Goal: Information Seeking & Learning: Learn about a topic

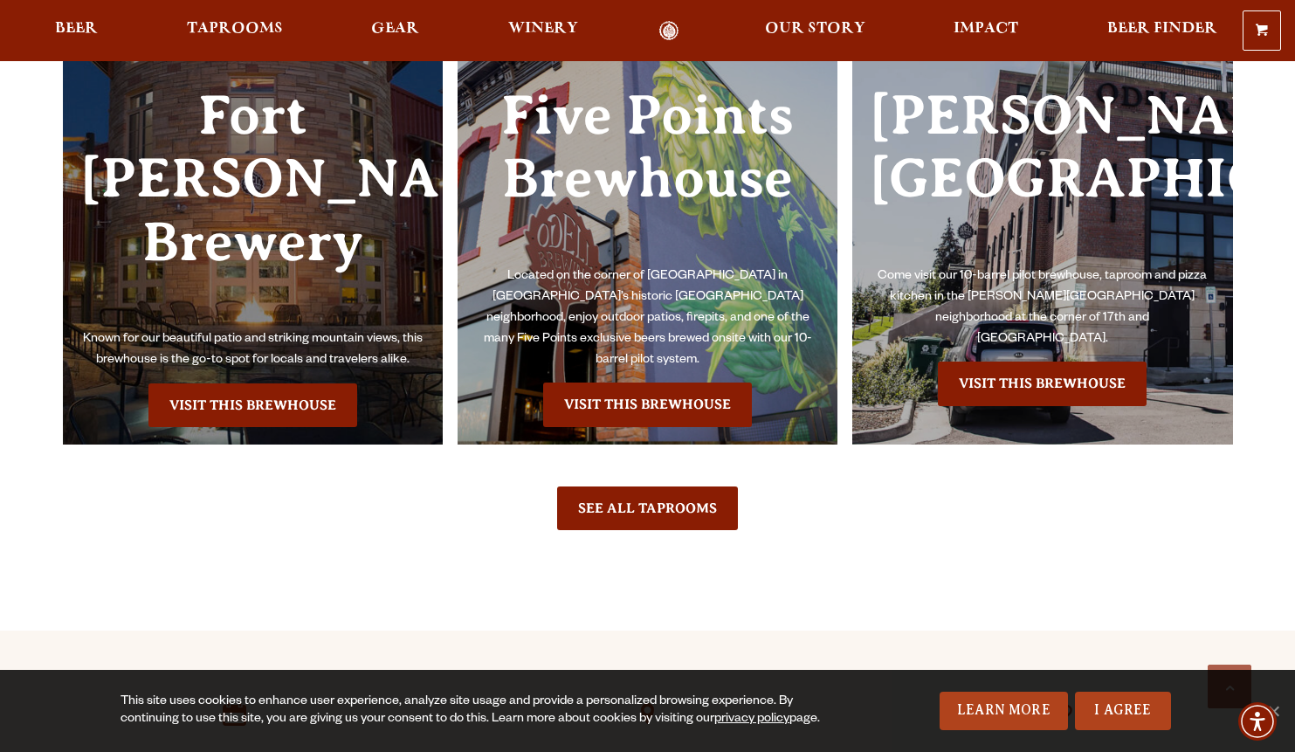
scroll to position [3999, 0]
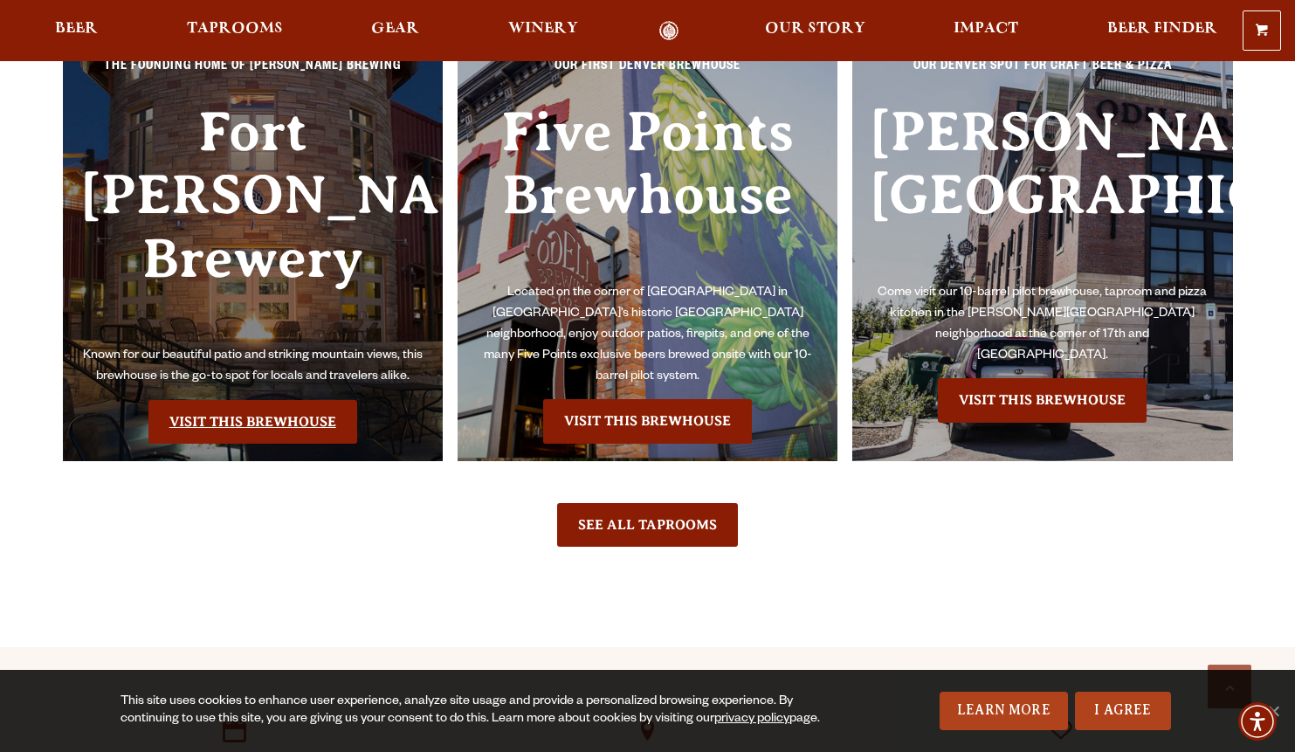
click at [286, 400] on link "Visit this Brewhouse" at bounding box center [252, 422] width 209 height 44
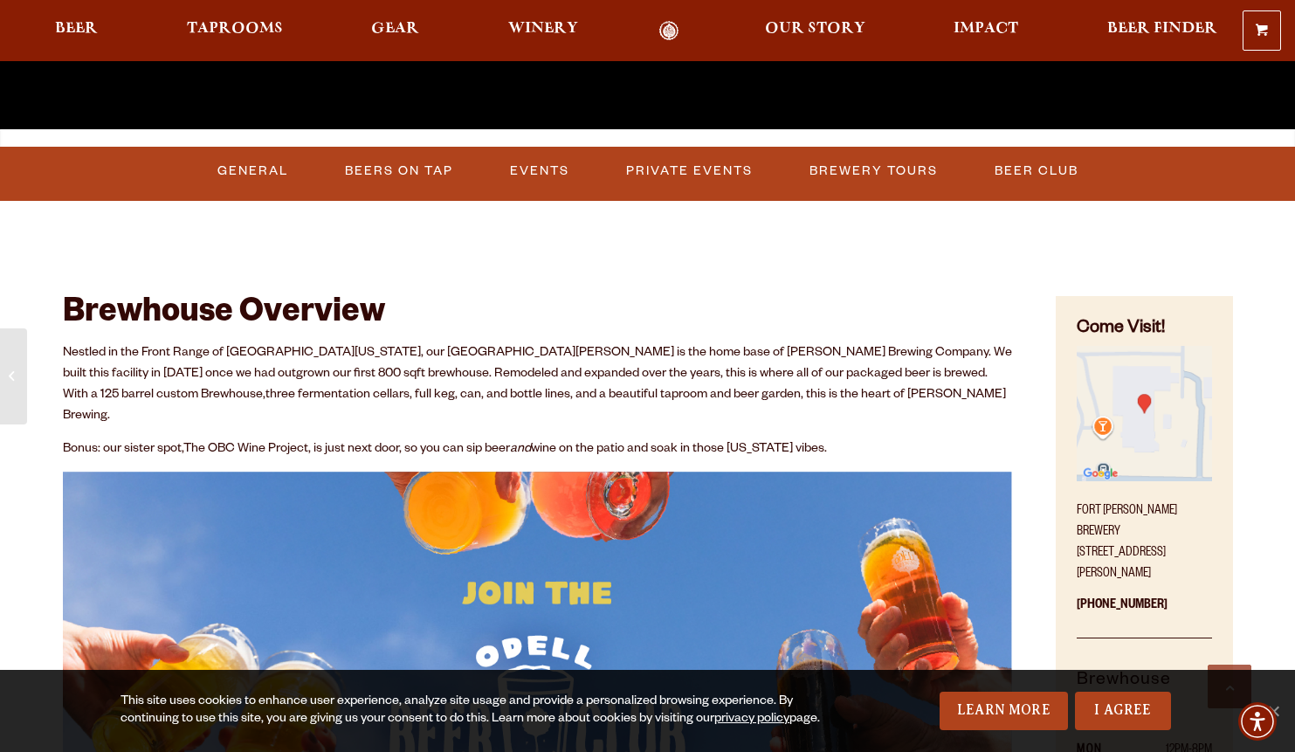
scroll to position [593, 0]
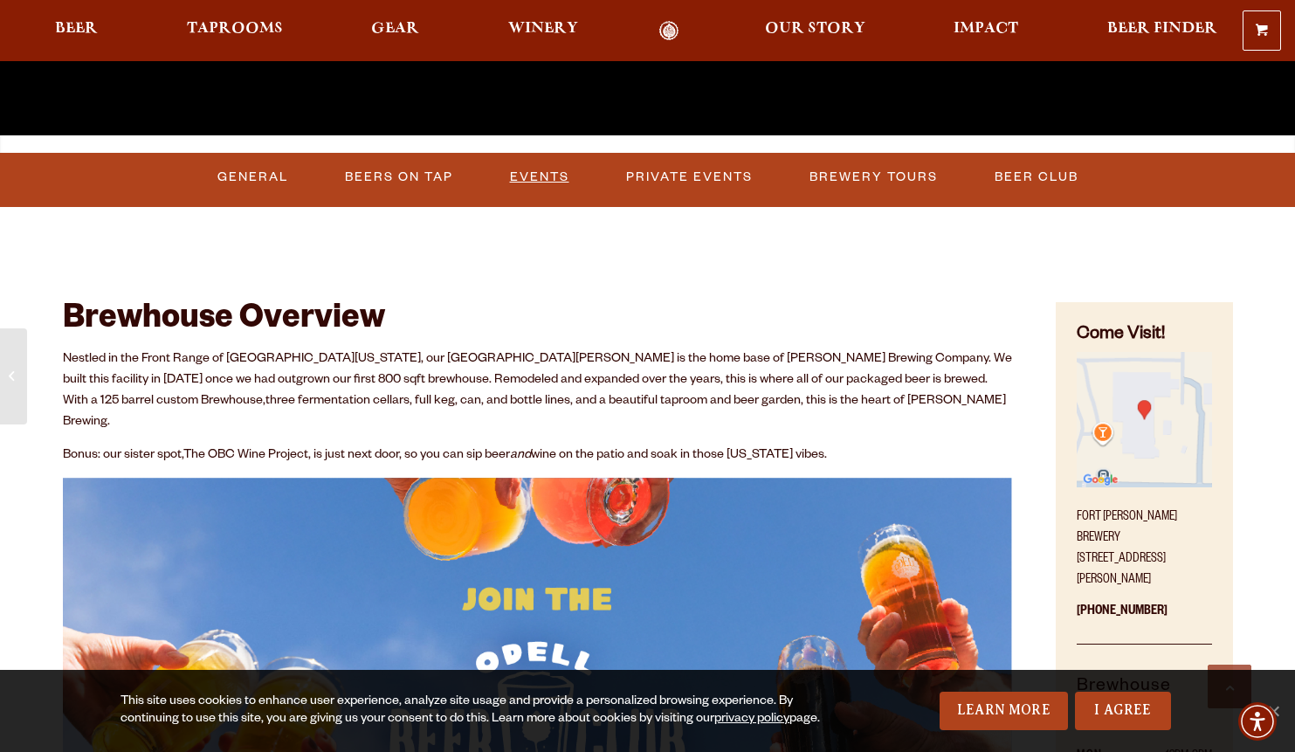
click at [543, 182] on link "Events" at bounding box center [539, 177] width 73 height 40
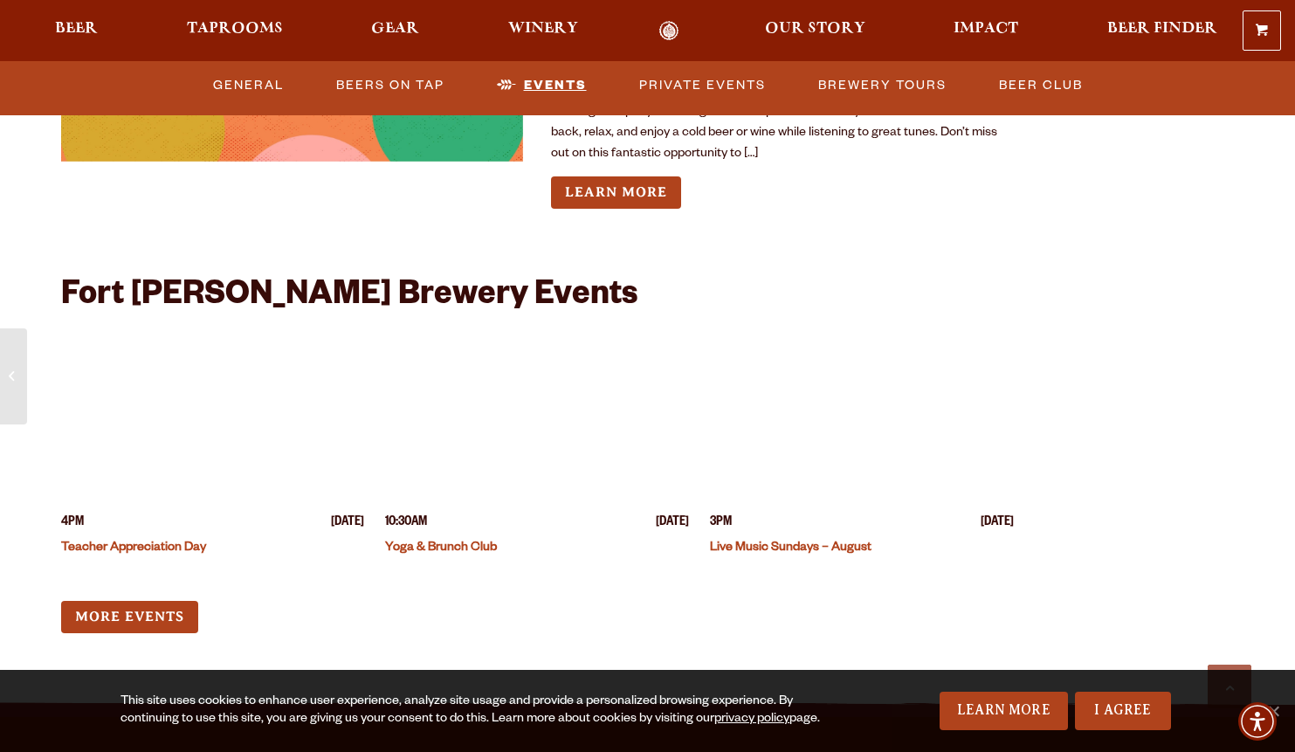
scroll to position [6596, 0]
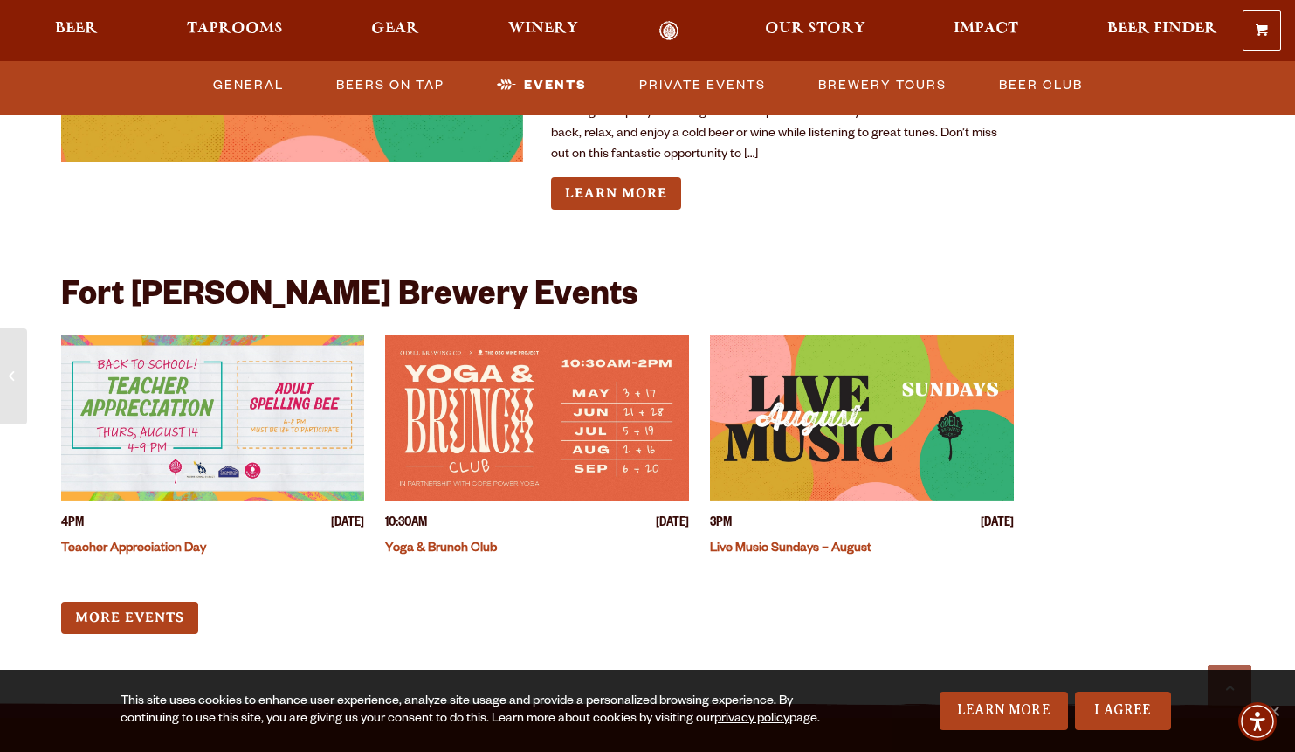
click at [109, 542] on link "Teacher Appreciation Day" at bounding box center [133, 549] width 145 height 14
